Goal: Complete application form

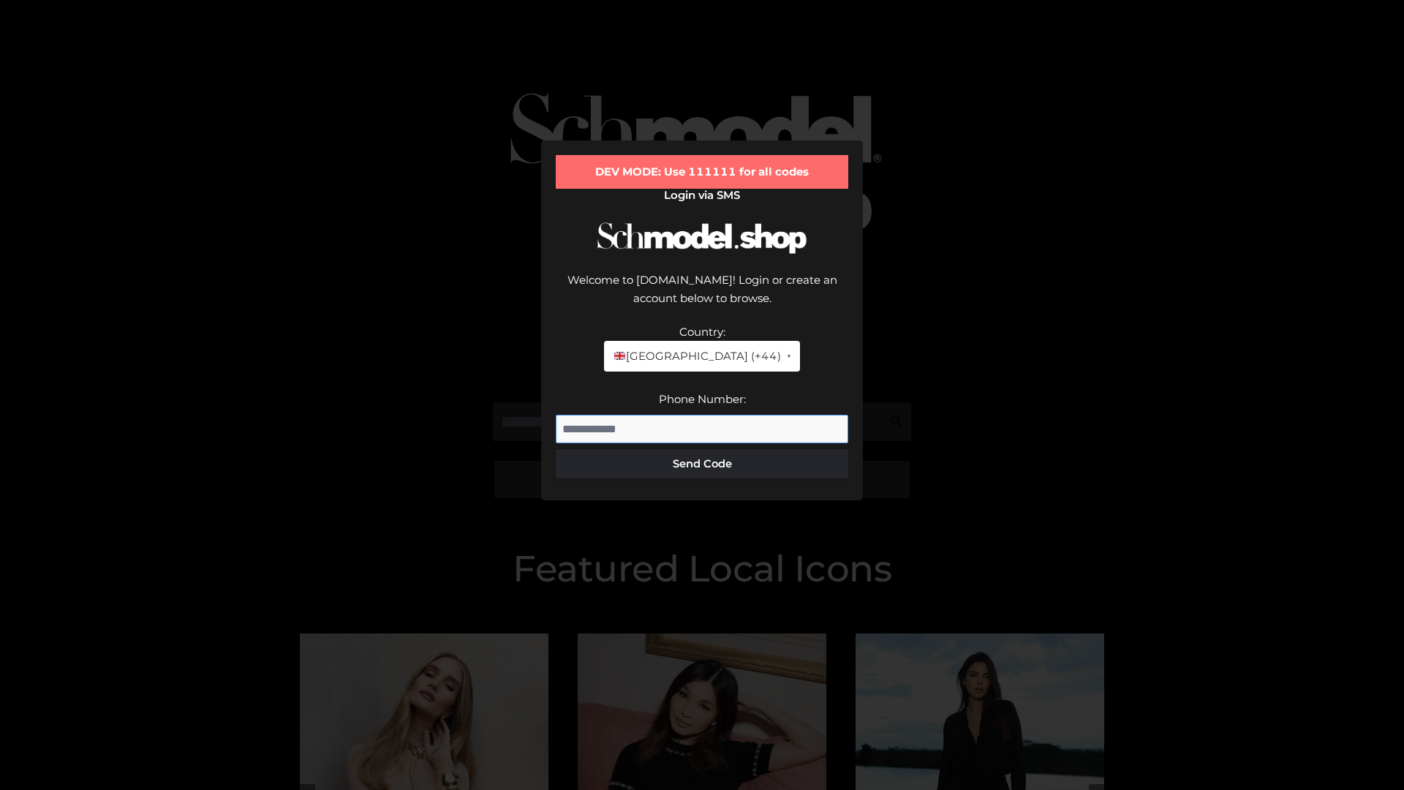
click at [702, 415] on input "Phone Number:" at bounding box center [702, 429] width 293 height 29
type input "**********"
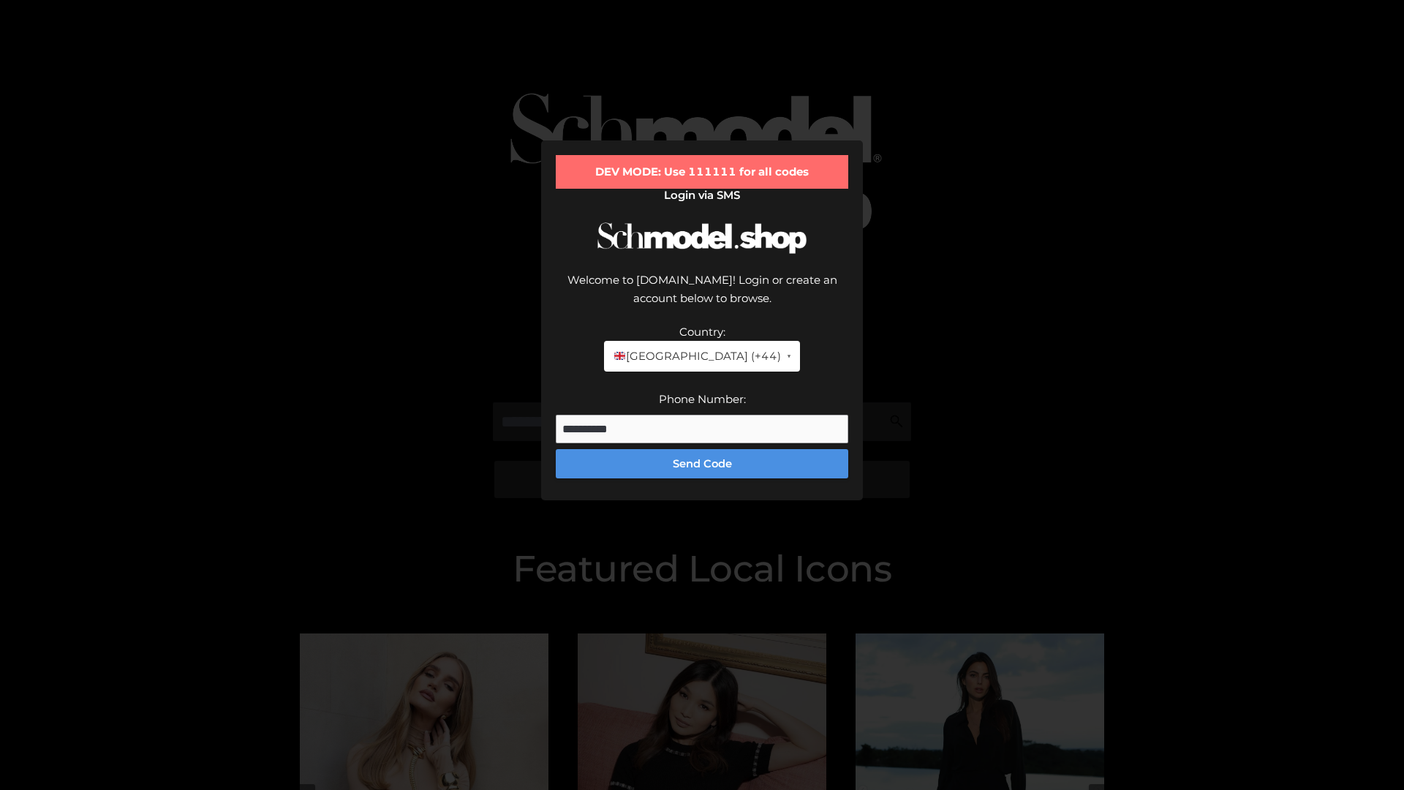
click at [702, 449] on button "Send Code" at bounding box center [702, 463] width 293 height 29
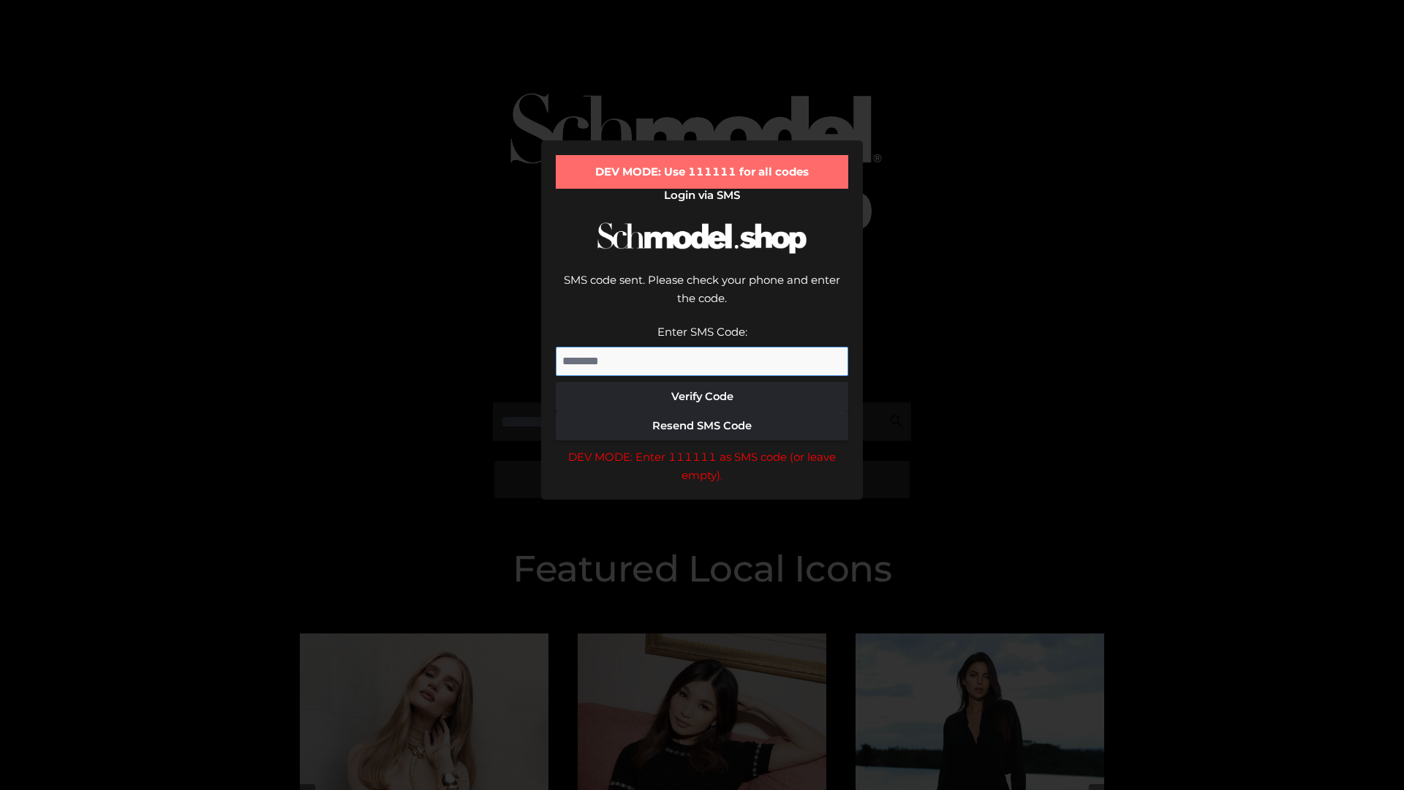
click at [702, 347] on input "Enter SMS Code:" at bounding box center [702, 361] width 293 height 29
type input "******"
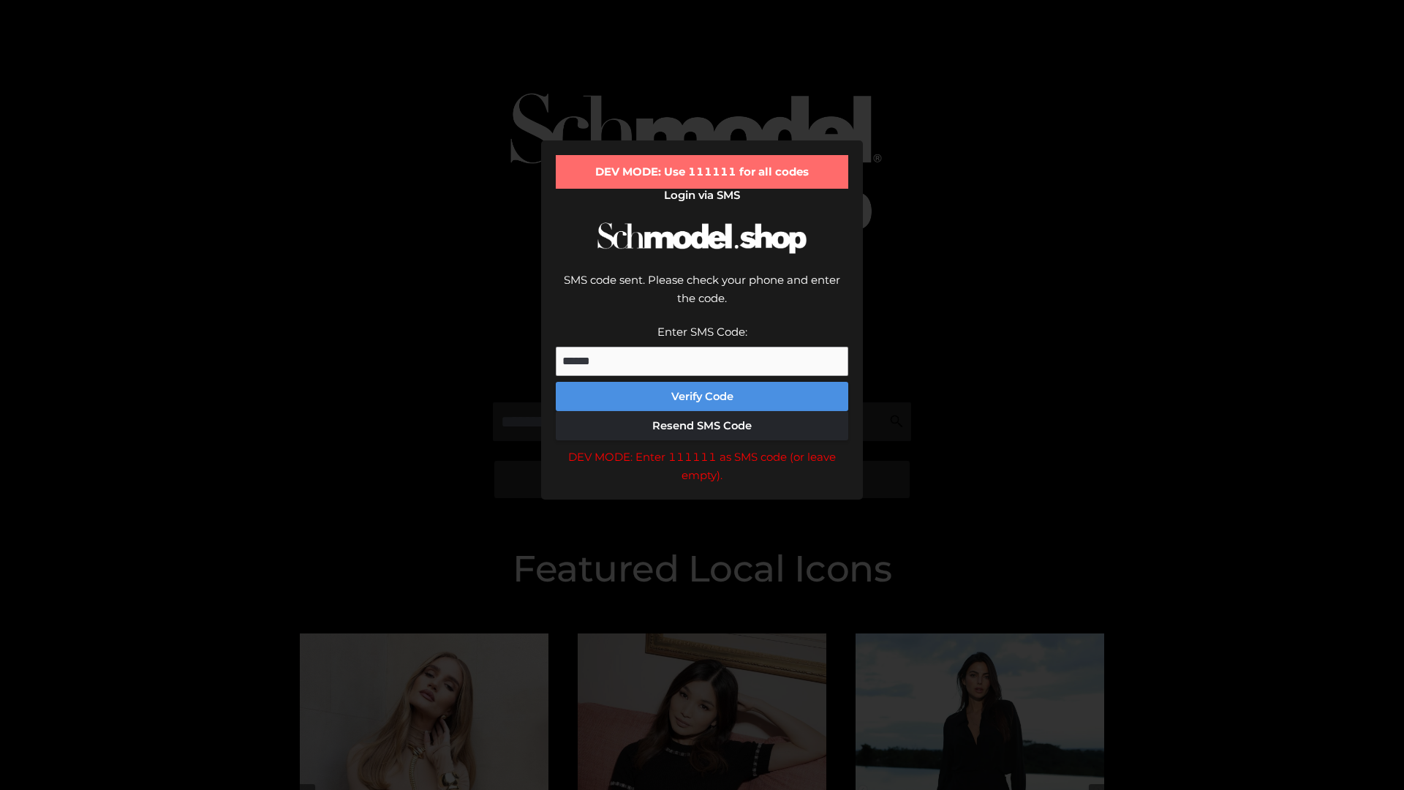
click at [702, 382] on button "Verify Code" at bounding box center [702, 396] width 293 height 29
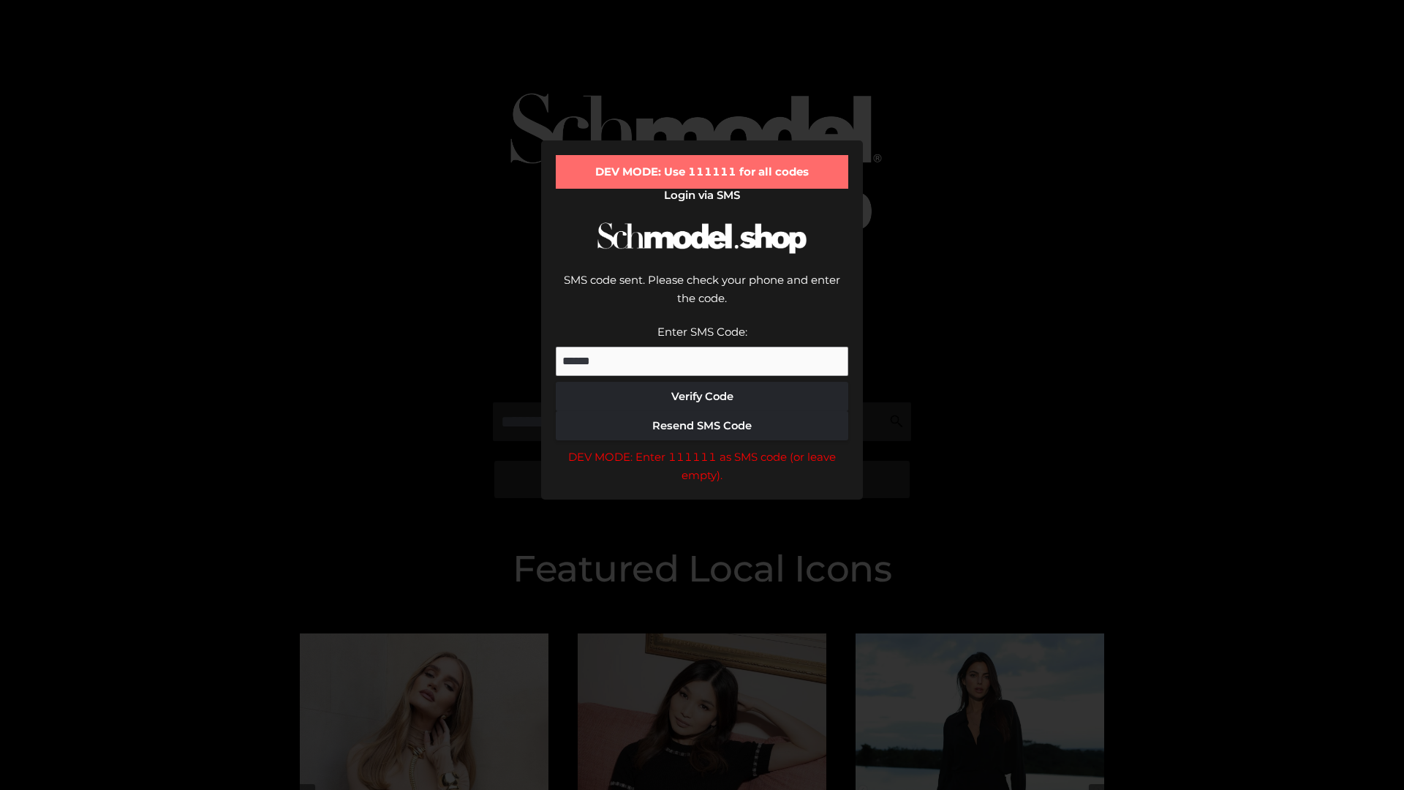
click at [702, 448] on div "DEV MODE: Enter 111111 as SMS code (or leave empty)." at bounding box center [702, 466] width 293 height 37
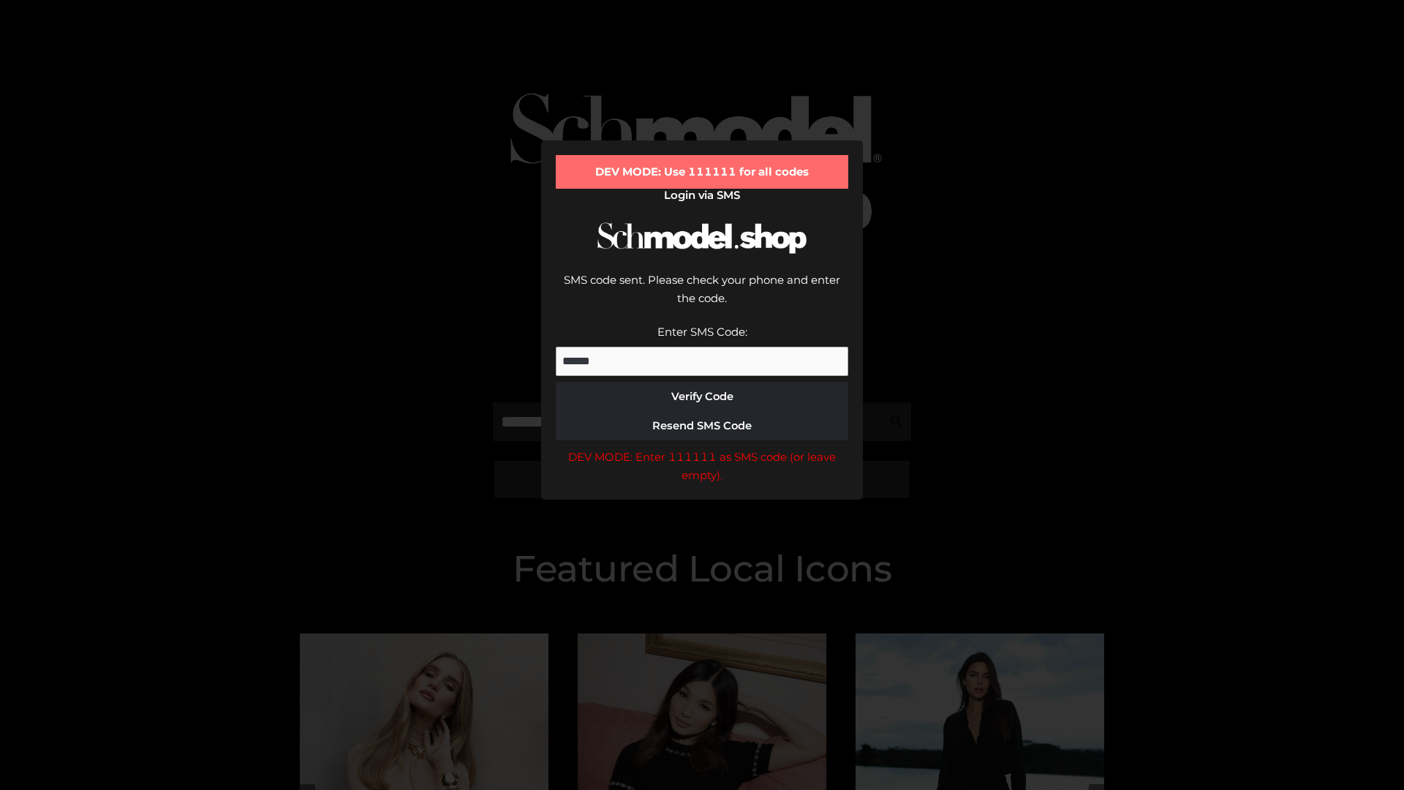
click at [702, 448] on div "DEV MODE: Enter 111111 as SMS code (or leave empty)." at bounding box center [702, 466] width 293 height 37
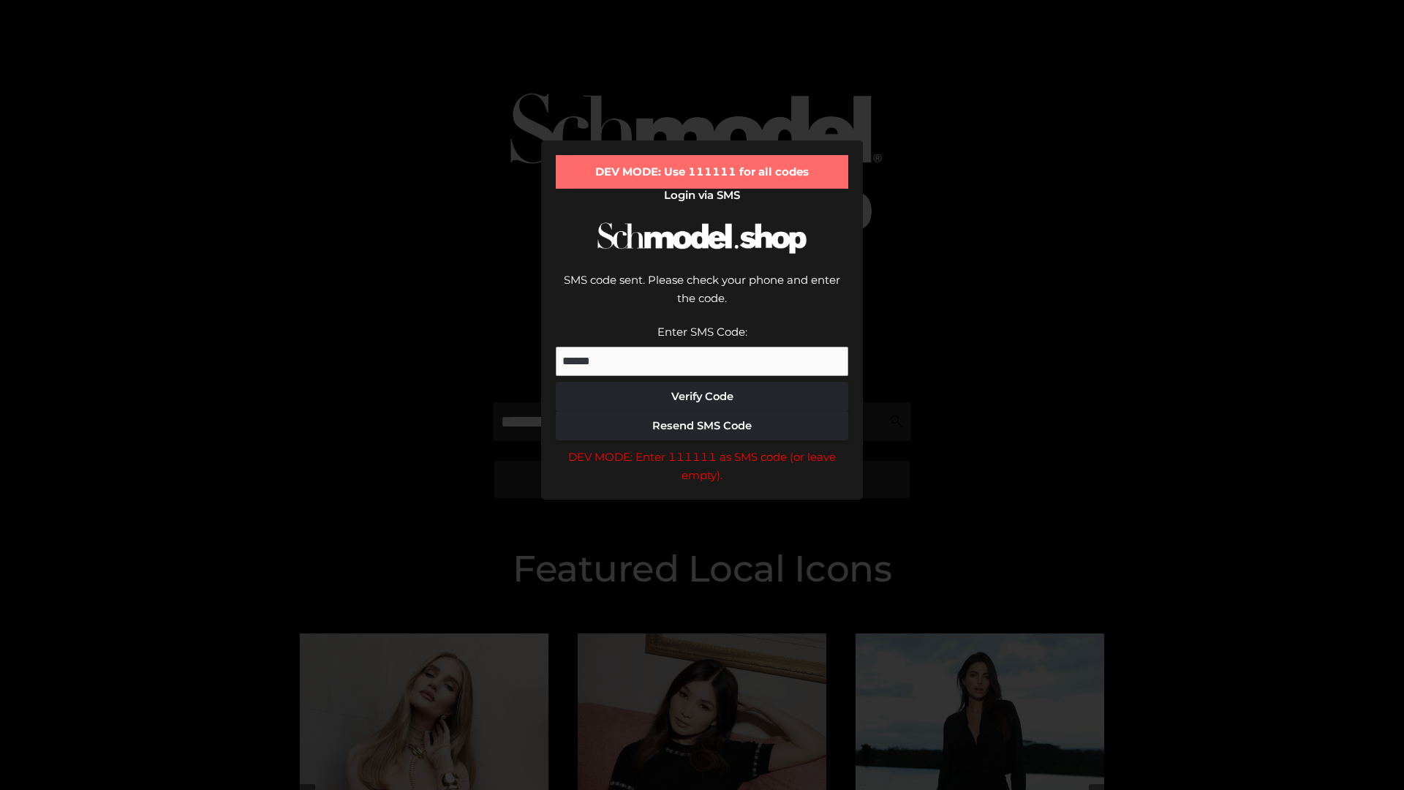
click at [702, 448] on div "DEV MODE: Enter 111111 as SMS code (or leave empty)." at bounding box center [702, 466] width 293 height 37
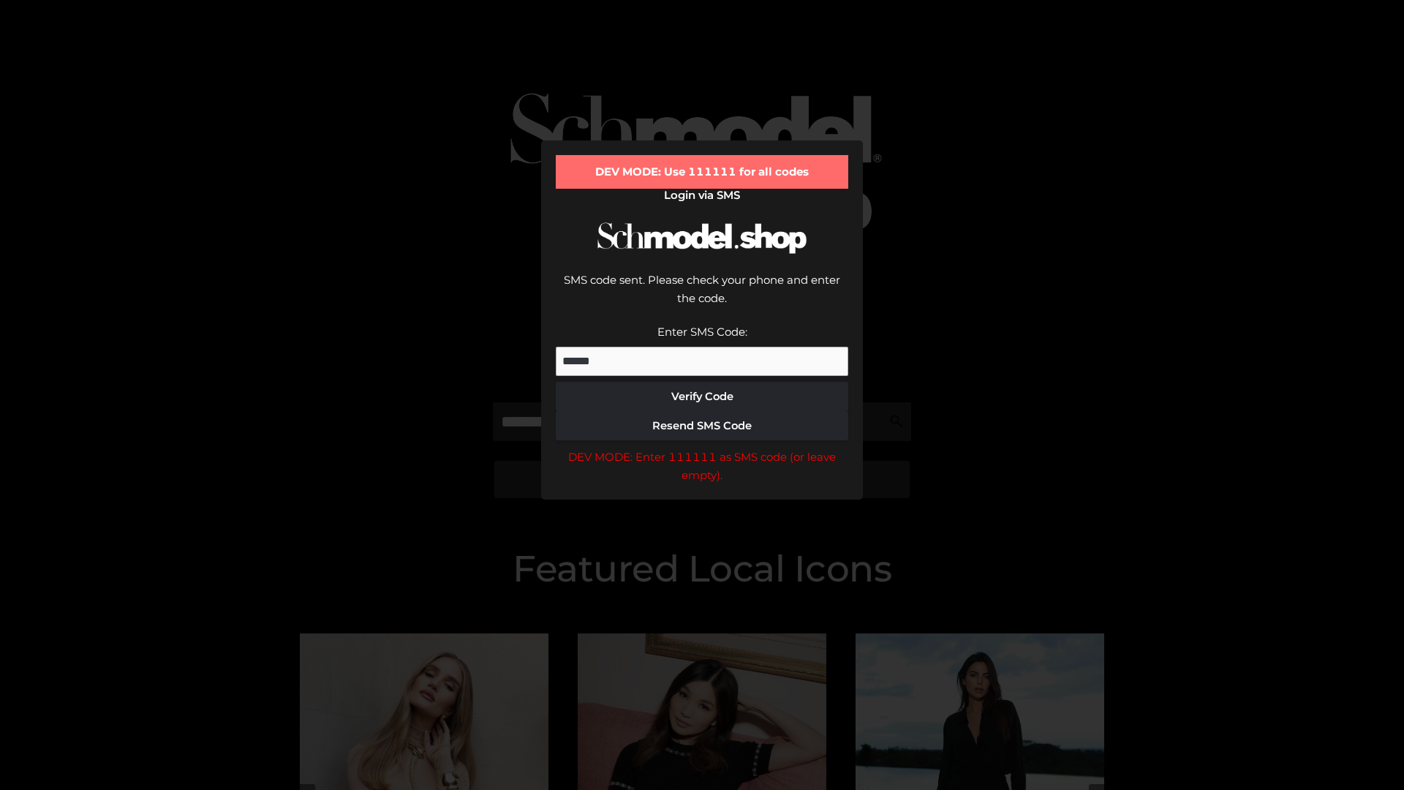
click at [702, 448] on div "DEV MODE: Enter 111111 as SMS code (or leave empty)." at bounding box center [702, 466] width 293 height 37
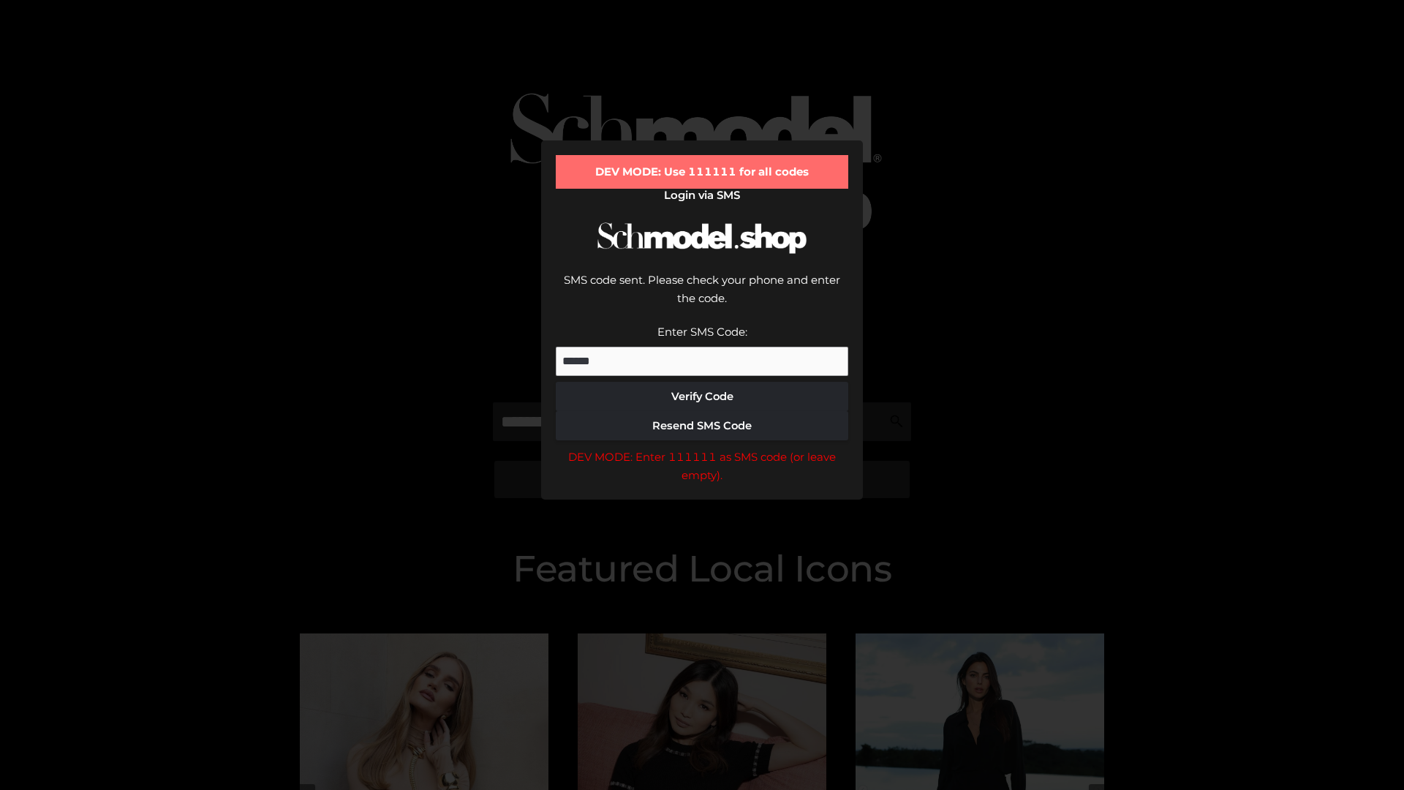
click at [702, 448] on div "DEV MODE: Enter 111111 as SMS code (or leave empty)." at bounding box center [702, 466] width 293 height 37
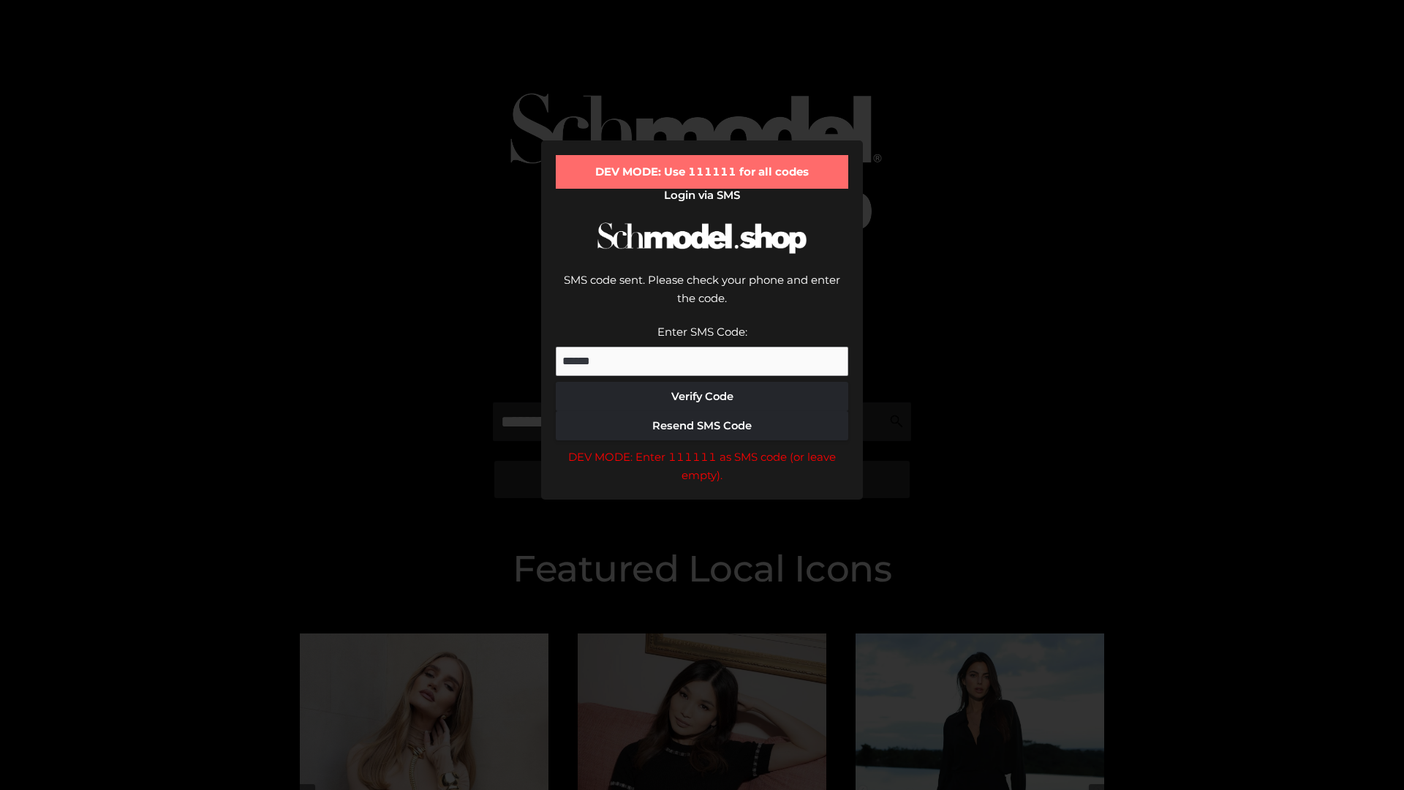
click at [702, 448] on div "DEV MODE: Enter 111111 as SMS code (or leave empty)." at bounding box center [702, 466] width 293 height 37
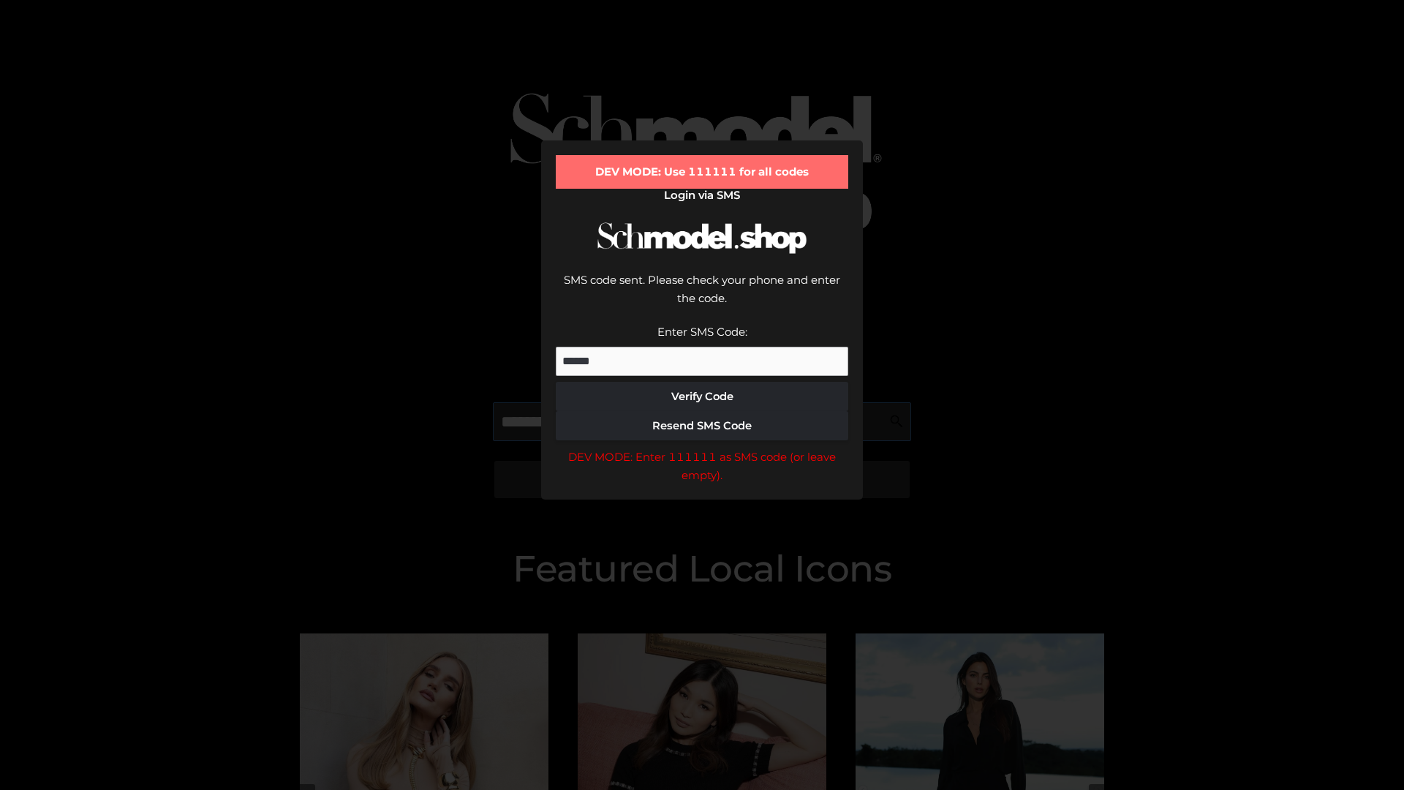
scroll to position [0, 75]
click at [702, 448] on div "DEV MODE: Enter 111111 as SMS code (or leave empty)." at bounding box center [702, 466] width 293 height 37
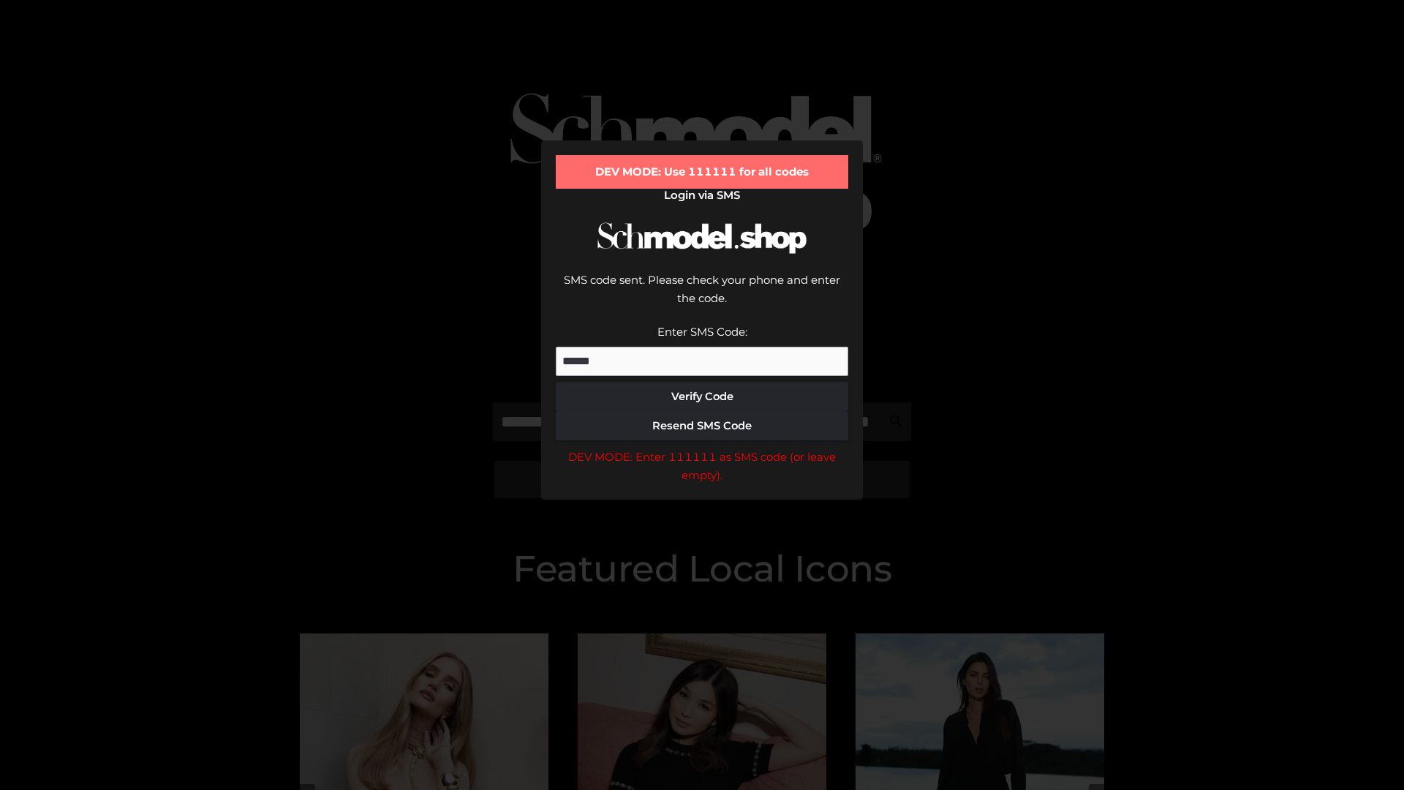
click at [702, 448] on div "DEV MODE: Enter 111111 as SMS code (or leave empty)." at bounding box center [702, 466] width 293 height 37
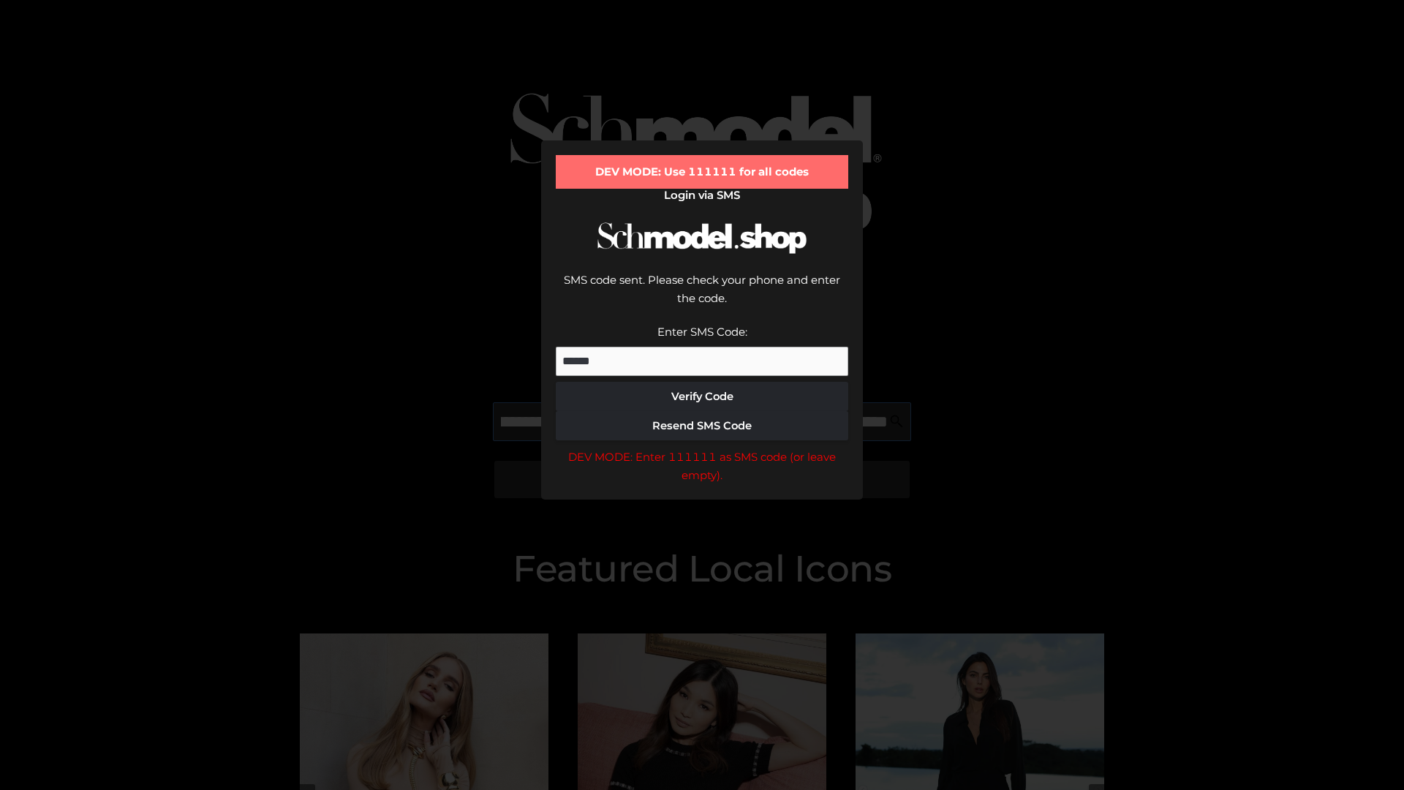
scroll to position [0, 159]
click at [702, 448] on div "DEV MODE: Enter 111111 as SMS code (or leave empty)." at bounding box center [702, 466] width 293 height 37
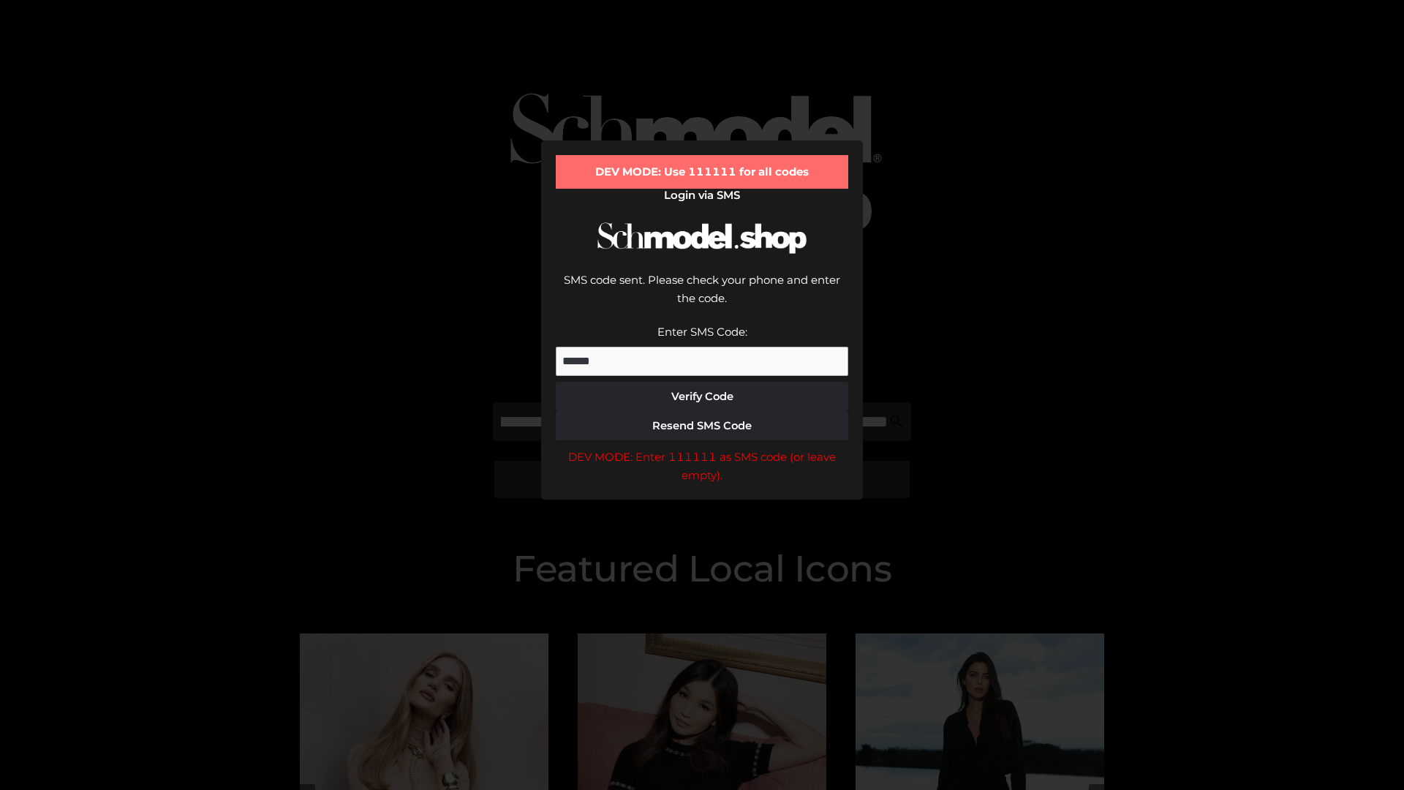
click at [702, 448] on div "DEV MODE: Enter 111111 as SMS code (or leave empty)." at bounding box center [702, 466] width 293 height 37
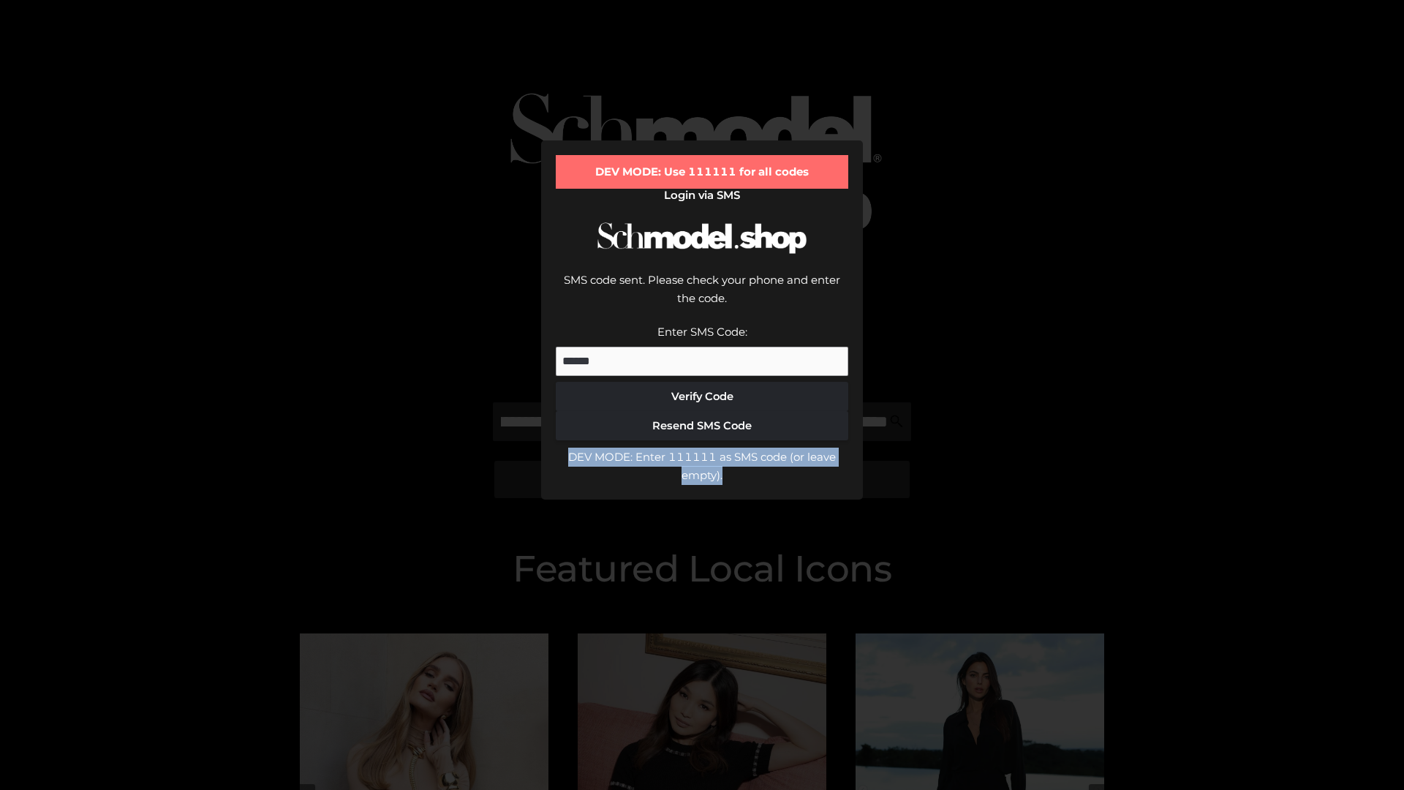
scroll to position [0, 0]
type input "**********"
